Goal: Task Accomplishment & Management: Manage account settings

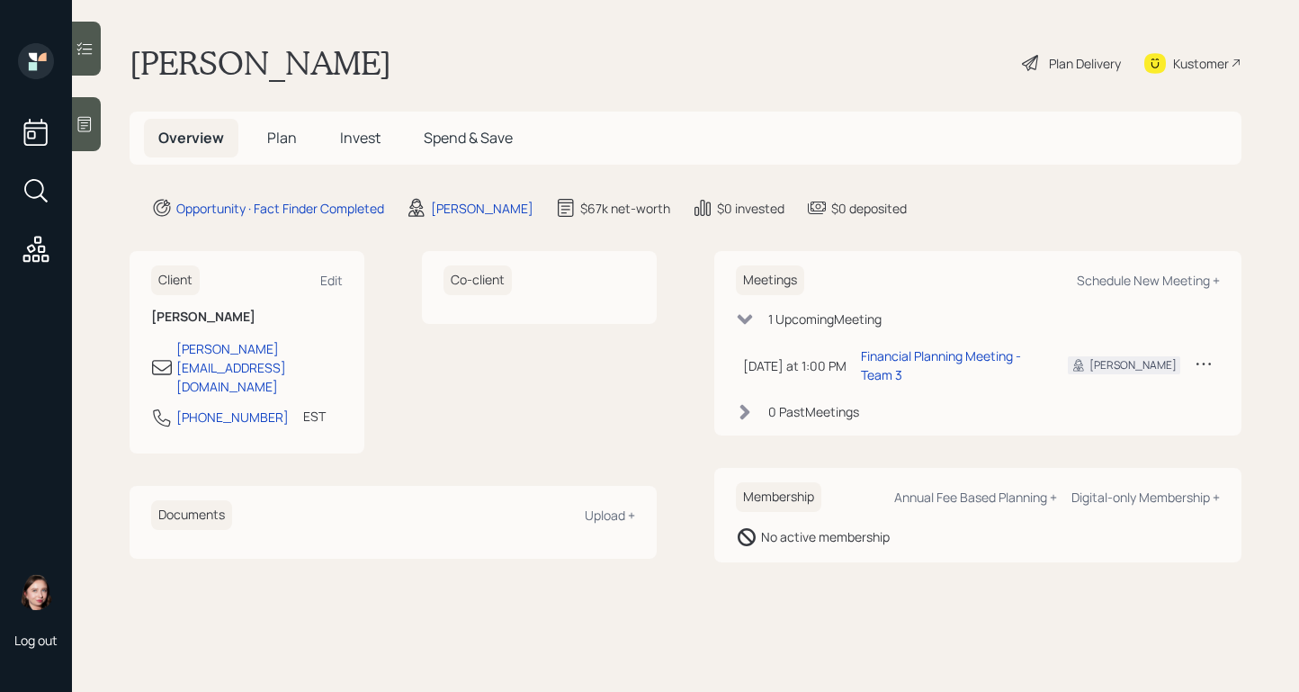
click at [91, 132] on icon at bounding box center [85, 124] width 18 height 18
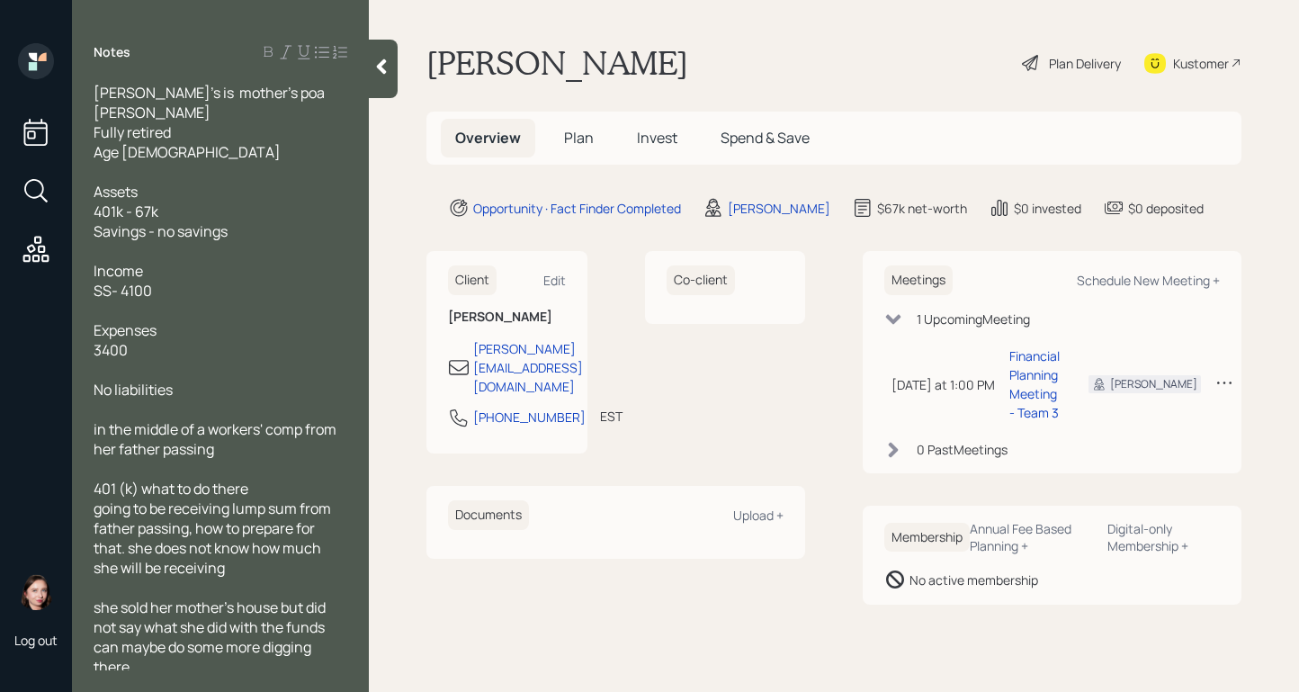
scroll to position [5, 0]
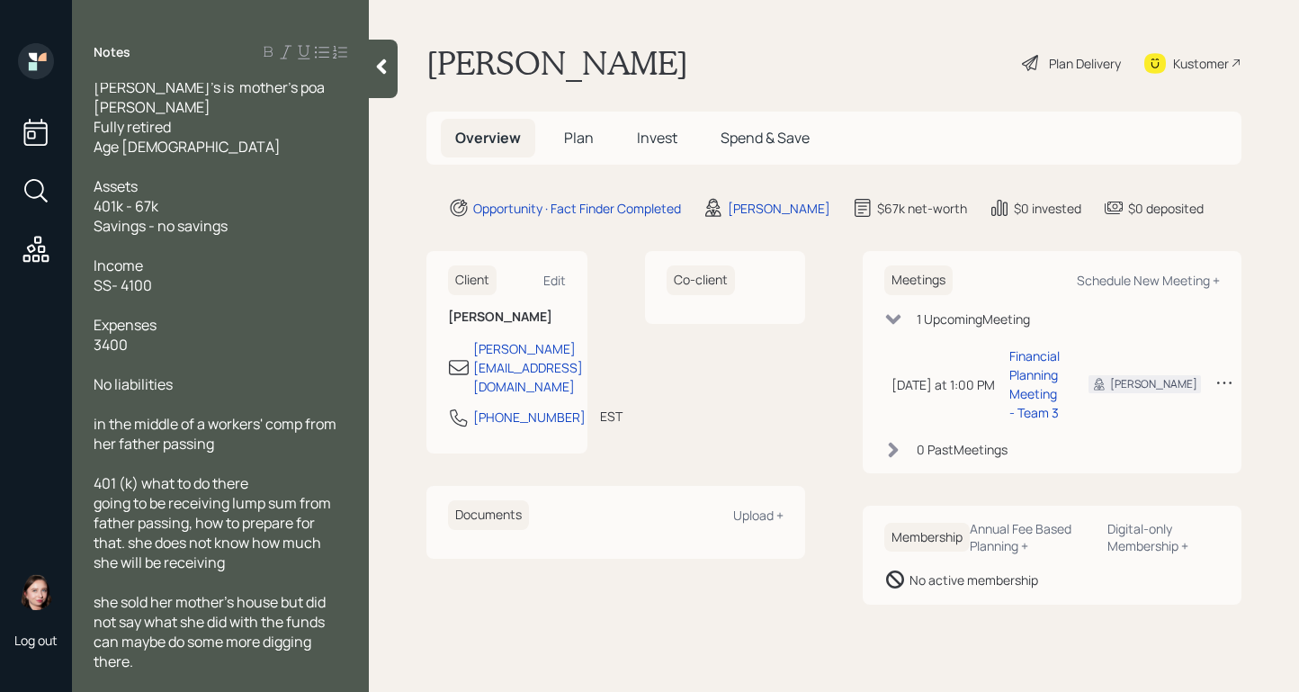
click at [361, 55] on div "Notes" at bounding box center [220, 52] width 297 height 18
click at [378, 58] on icon at bounding box center [381, 67] width 18 height 18
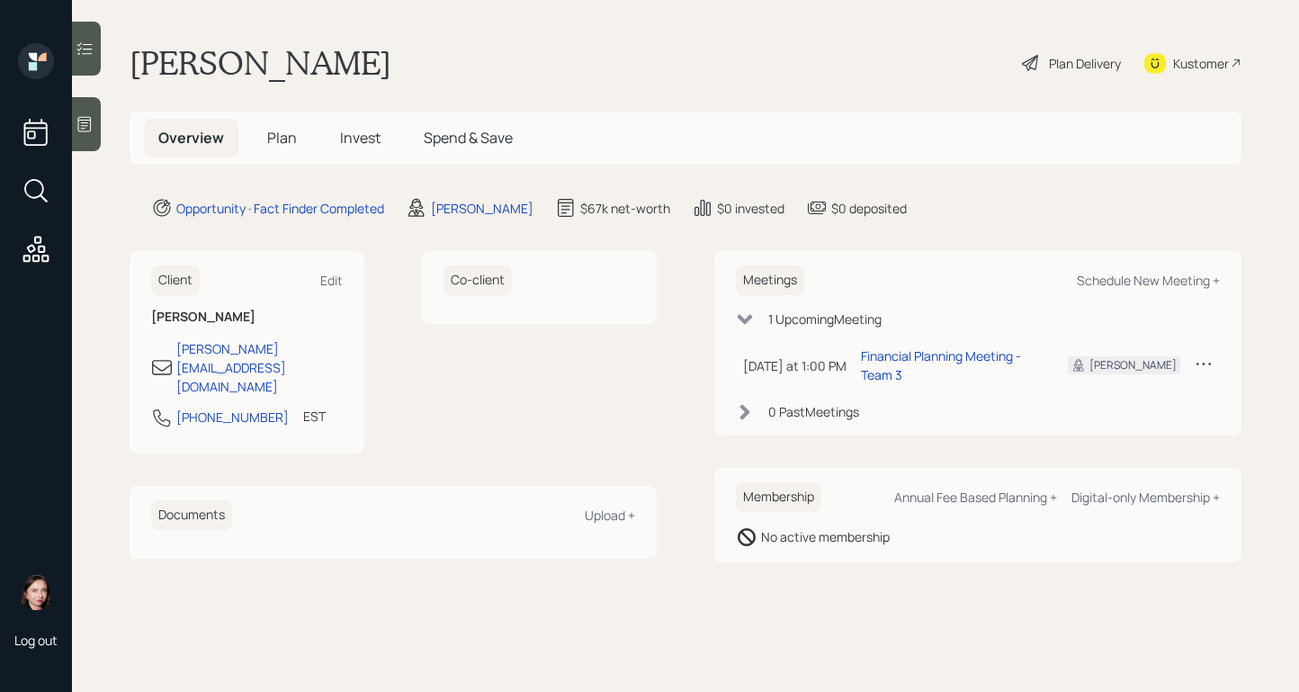
click at [1034, 55] on icon at bounding box center [1030, 63] width 16 height 16
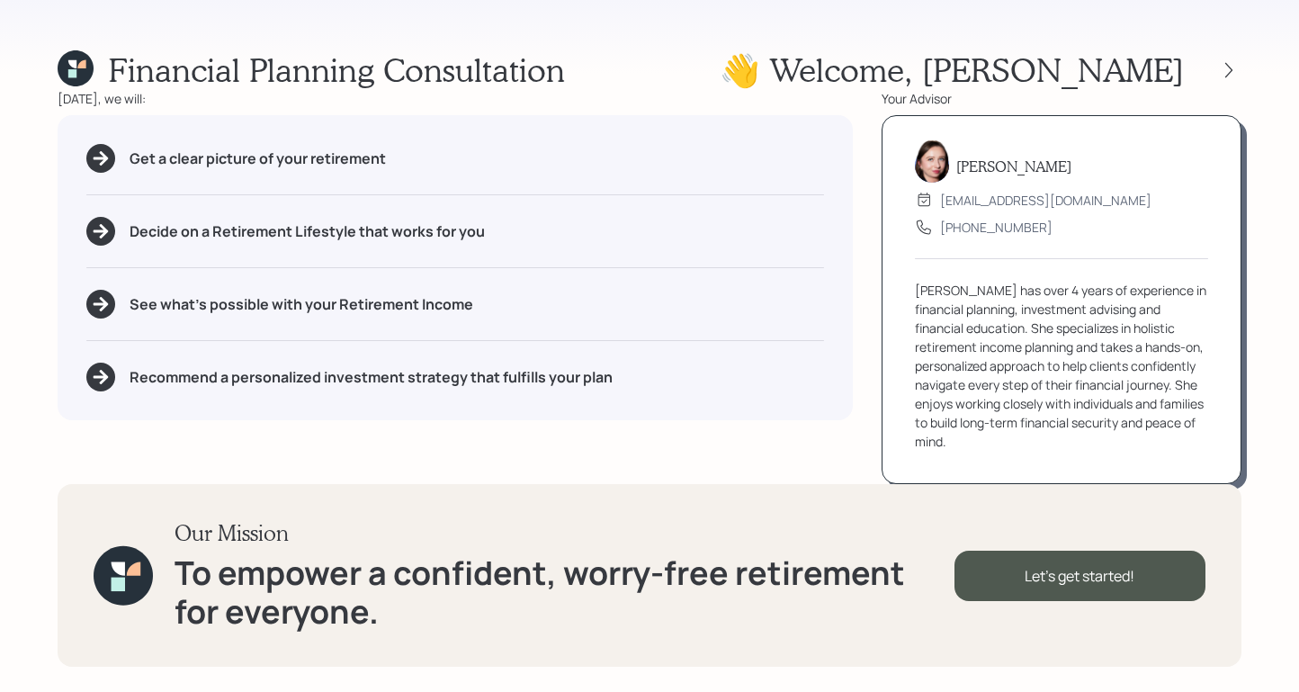
click at [88, 71] on icon at bounding box center [76, 68] width 36 height 36
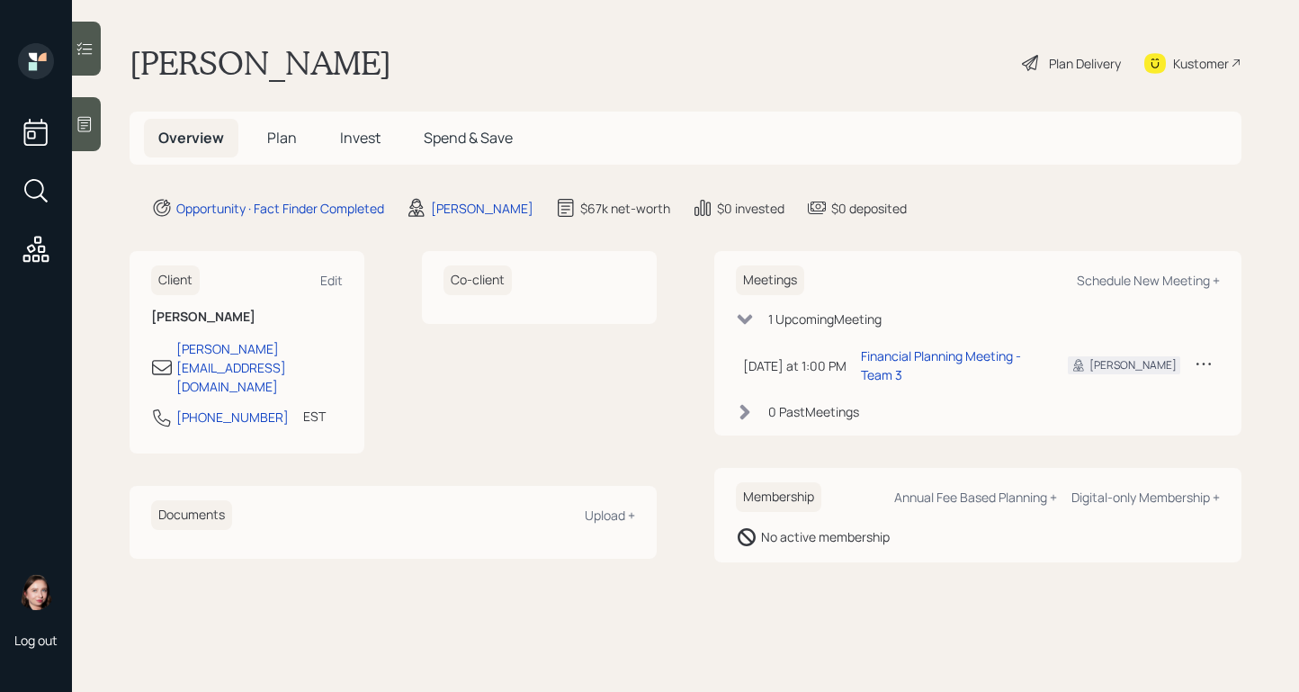
click at [1209, 355] on icon at bounding box center [1204, 363] width 18 height 18
click at [1123, 397] on div "Reschedule" at bounding box center [1148, 397] width 130 height 17
click at [1207, 380] on td at bounding box center [1203, 365] width 32 height 52
click at [1213, 368] on td at bounding box center [1203, 365] width 32 height 52
click at [1205, 368] on icon at bounding box center [1204, 363] width 18 height 18
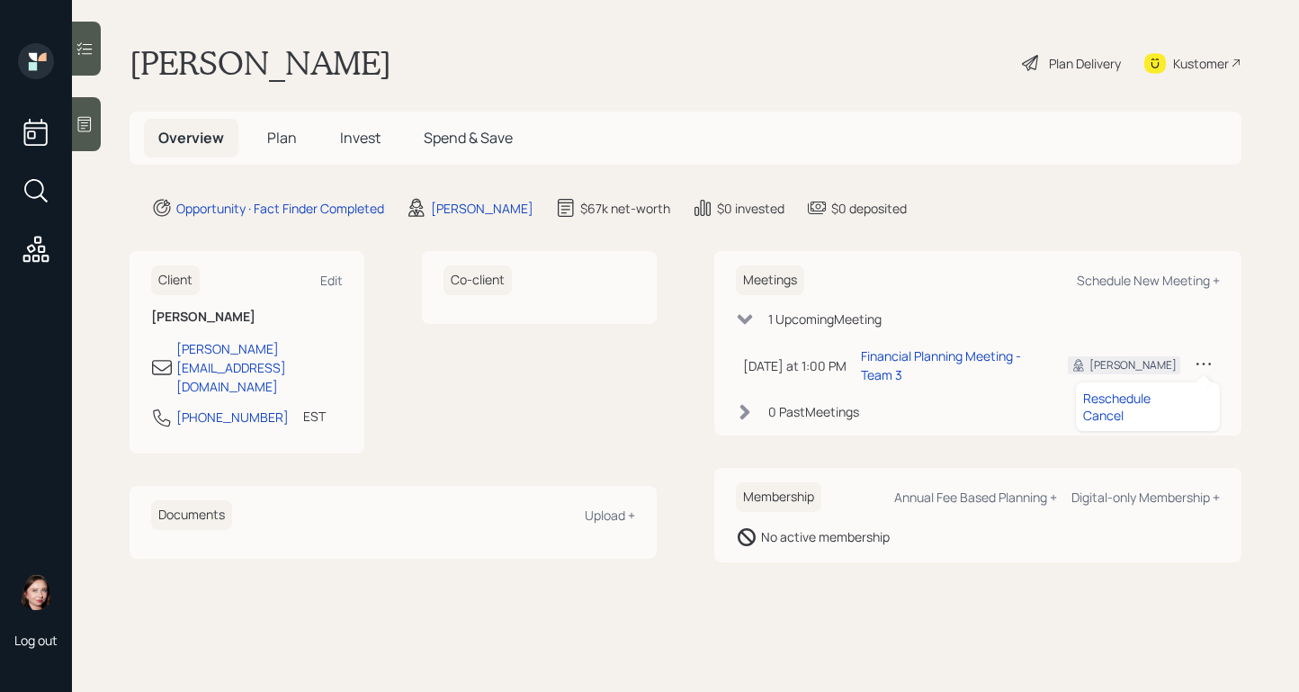
click at [1094, 405] on div "Reschedule" at bounding box center [1148, 397] width 130 height 17
click at [1220, 366] on div "Meetings Schedule New Meeting + 1 Upcoming Meeting [DATE] at 1:00 PM [DATE] 1:0…" at bounding box center [977, 343] width 527 height 184
click at [1215, 364] on td at bounding box center [1203, 365] width 32 height 52
click at [1207, 362] on icon at bounding box center [1204, 363] width 18 height 18
click at [1118, 414] on div "Cancel" at bounding box center [1148, 415] width 130 height 17
